Goal: Task Accomplishment & Management: Use online tool/utility

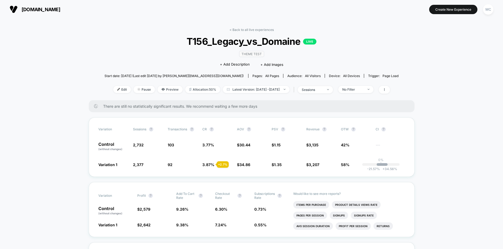
scroll to position [122, 0]
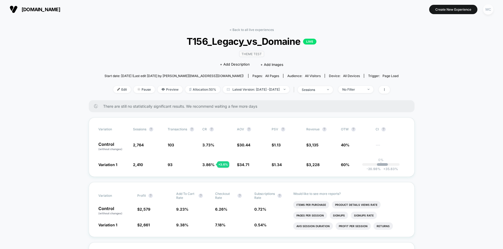
click at [490, 12] on div "MC" at bounding box center [488, 9] width 10 height 10
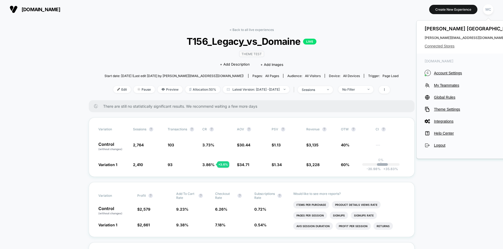
click at [431, 48] on span "Connected Stores" at bounding box center [470, 46] width 93 height 4
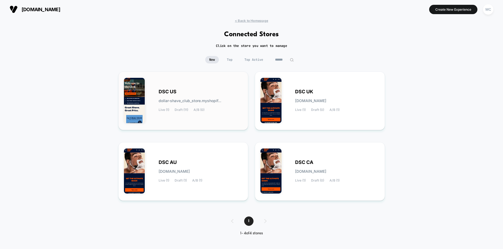
click at [208, 124] on div "DSC US dollar-shave_club_store.myshopif... Live (1) Draft (11) A/B (0)" at bounding box center [183, 100] width 119 height 47
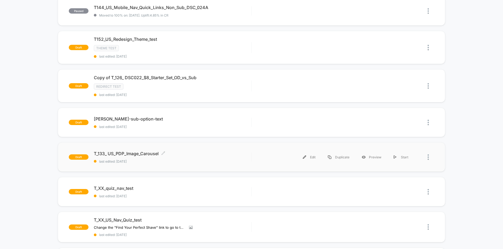
scroll to position [157, 0]
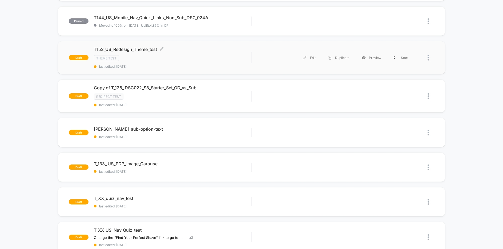
click at [234, 60] on div "Theme Test" at bounding box center [172, 58] width 157 height 6
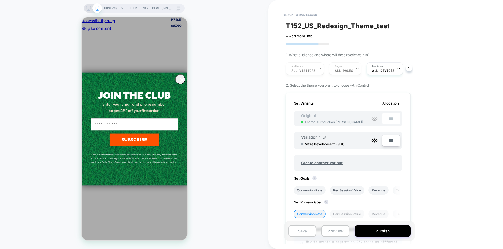
click at [182, 82] on icon "Close dialog" at bounding box center [182, 80] width 4 height 4
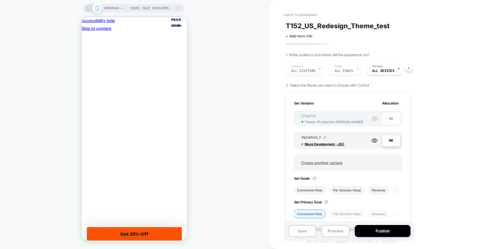
click at [247, 151] on div "Theme: Maze Development - JDC HOMEPAGE Theme: Maze Development - JDC" at bounding box center [134, 124] width 268 height 238
click at [388, 141] on input "***" at bounding box center [391, 141] width 19 height 12
type input "***"
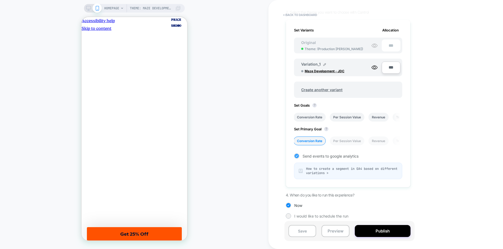
scroll to position [74, 0]
type input "***"
click at [309, 116] on li "Conversion Rate" at bounding box center [309, 116] width 32 height 9
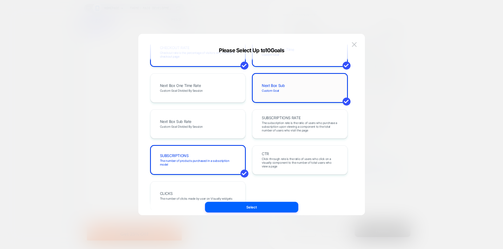
scroll to position [256, 0]
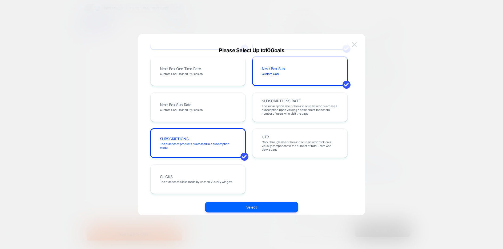
click at [351, 46] on button at bounding box center [354, 45] width 8 height 8
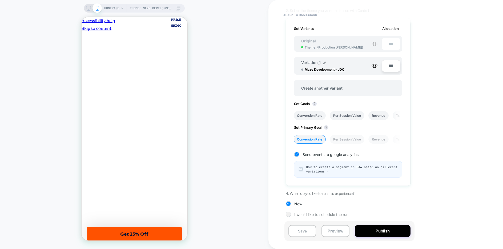
scroll to position [0, 0]
click at [382, 232] on button "Publish" at bounding box center [383, 231] width 56 height 12
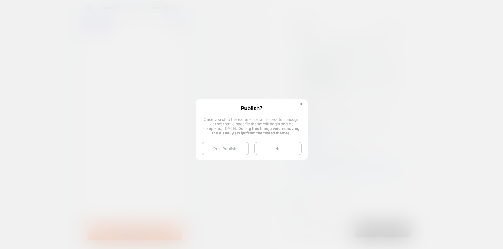
click at [239, 149] on button "Yes, Publish" at bounding box center [224, 148] width 47 height 13
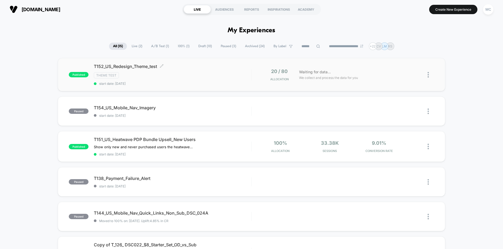
click at [249, 79] on div "T152_US_Redesign_Theme_test Click to edit experience details Click to edit expe…" at bounding box center [172, 75] width 157 height 22
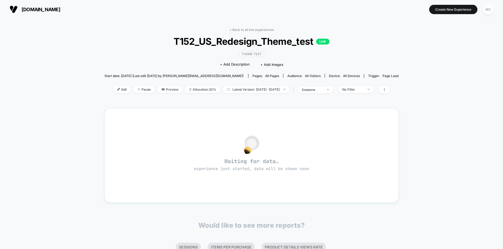
click at [479, 136] on div "< Back to all live experiences T152_US_Redesign_Theme_test LIVE Theme Test Clic…" at bounding box center [251, 166] width 503 height 294
